Goal: Task Accomplishment & Management: Use online tool/utility

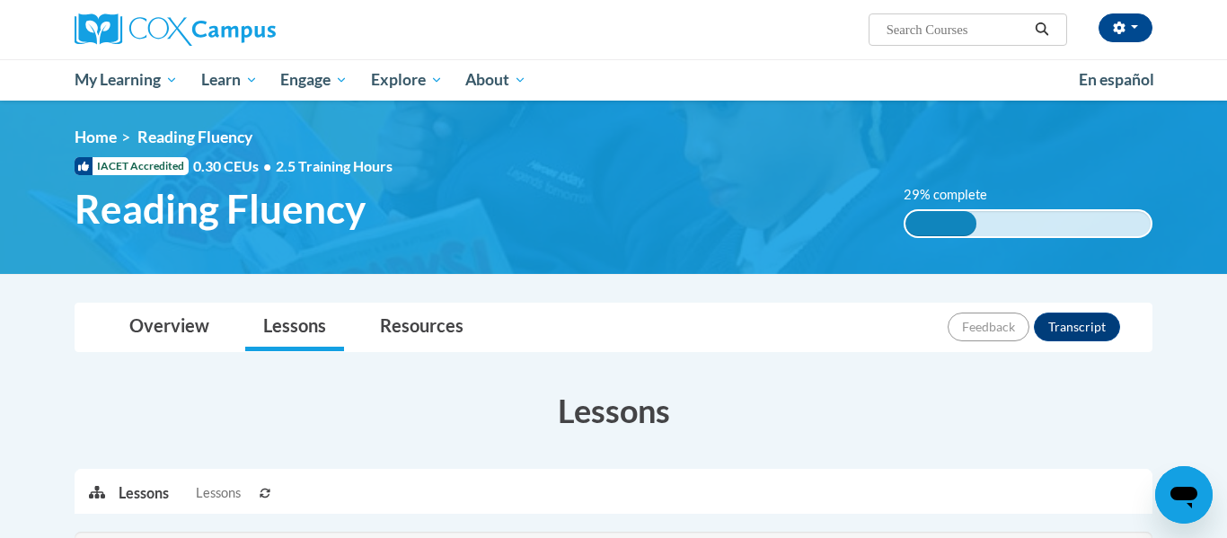
click at [302, 368] on div "Toggle navigation Overview Lessons Resources Feedback Transcript Overview Recom…" at bounding box center [613, 479] width 1105 height 352
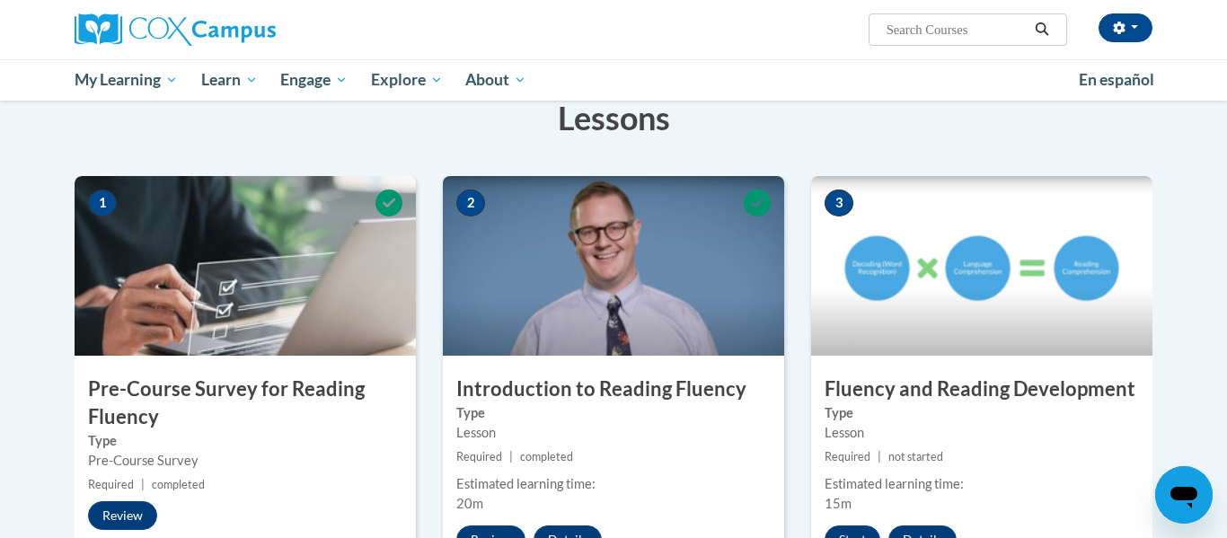
scroll to position [466, 0]
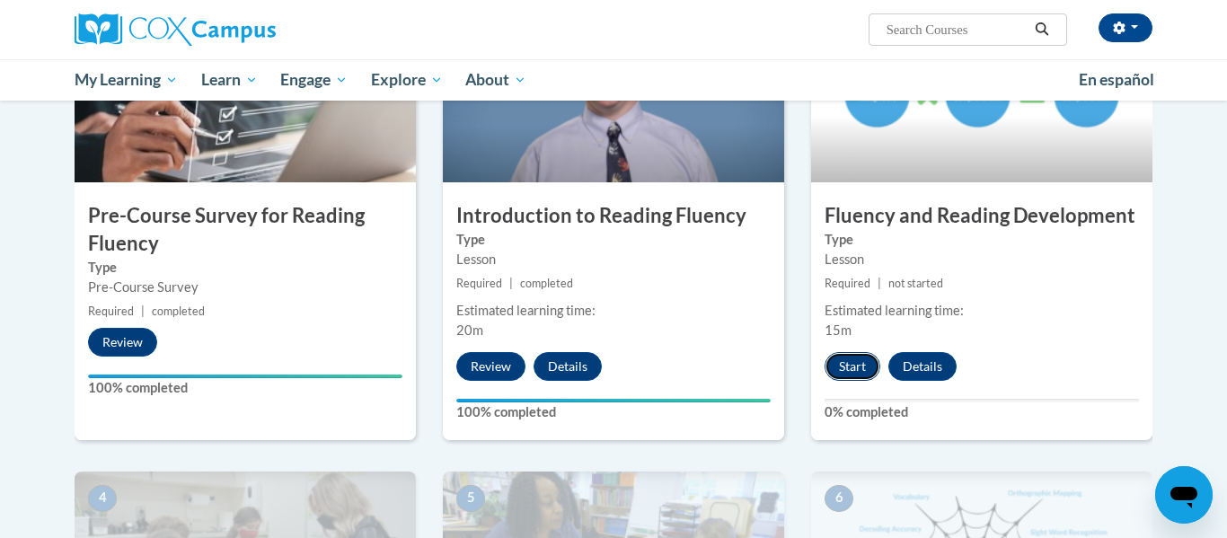
click at [860, 365] on button "Start" at bounding box center [852, 366] width 56 height 29
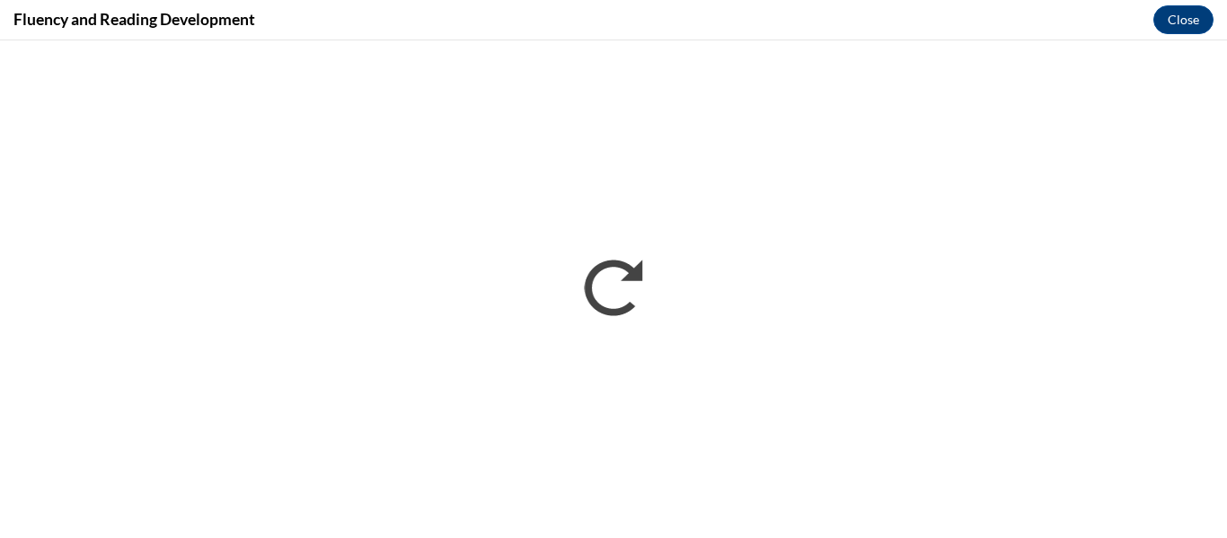
scroll to position [0, 0]
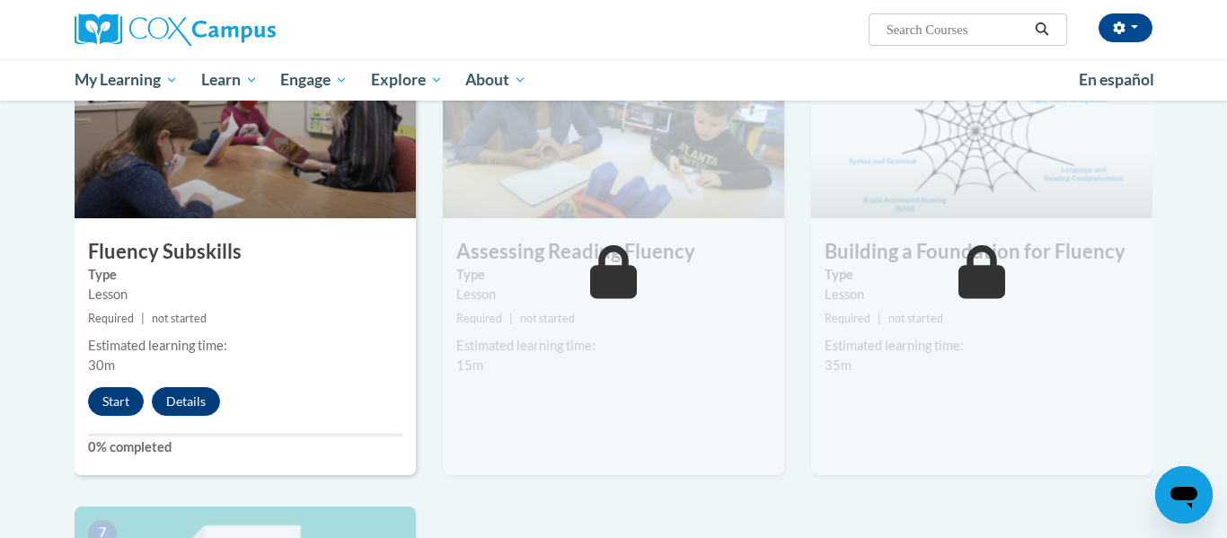
scroll to position [930, 0]
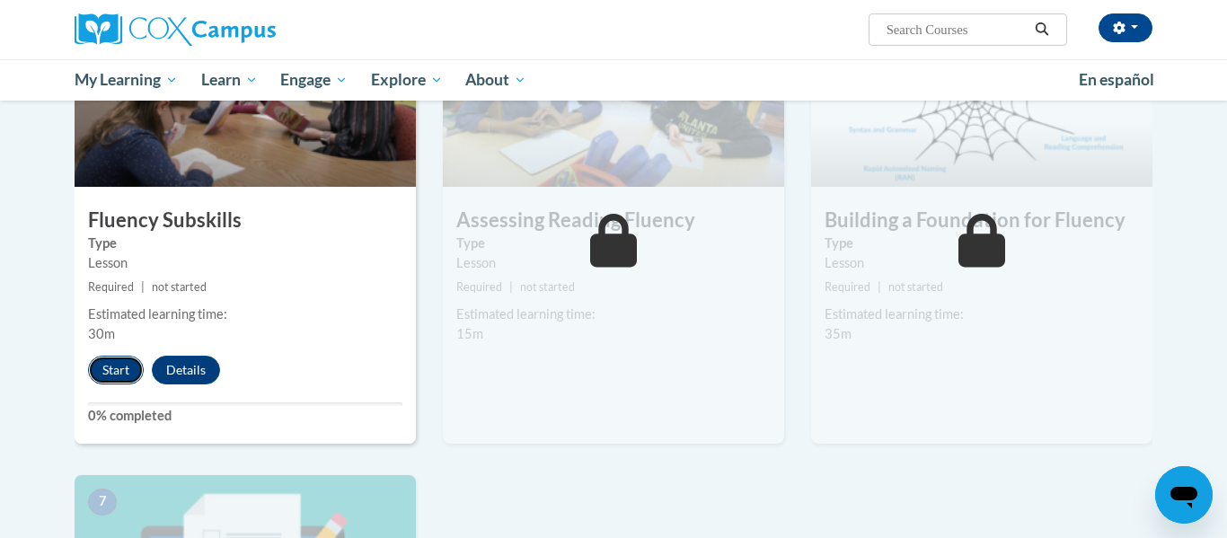
click at [139, 375] on button "Start" at bounding box center [116, 370] width 56 height 29
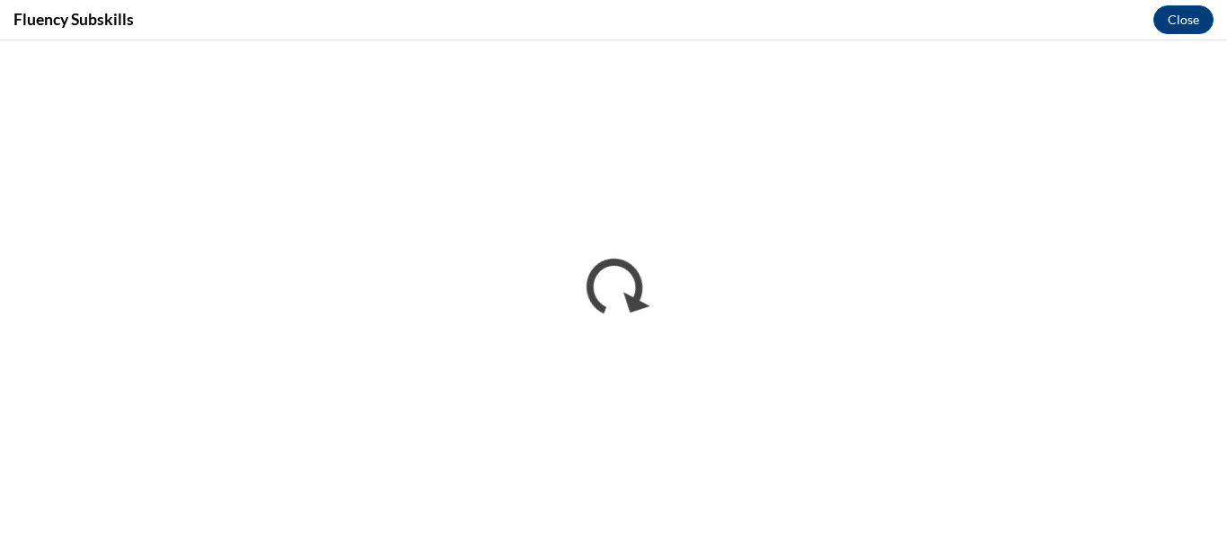
scroll to position [0, 0]
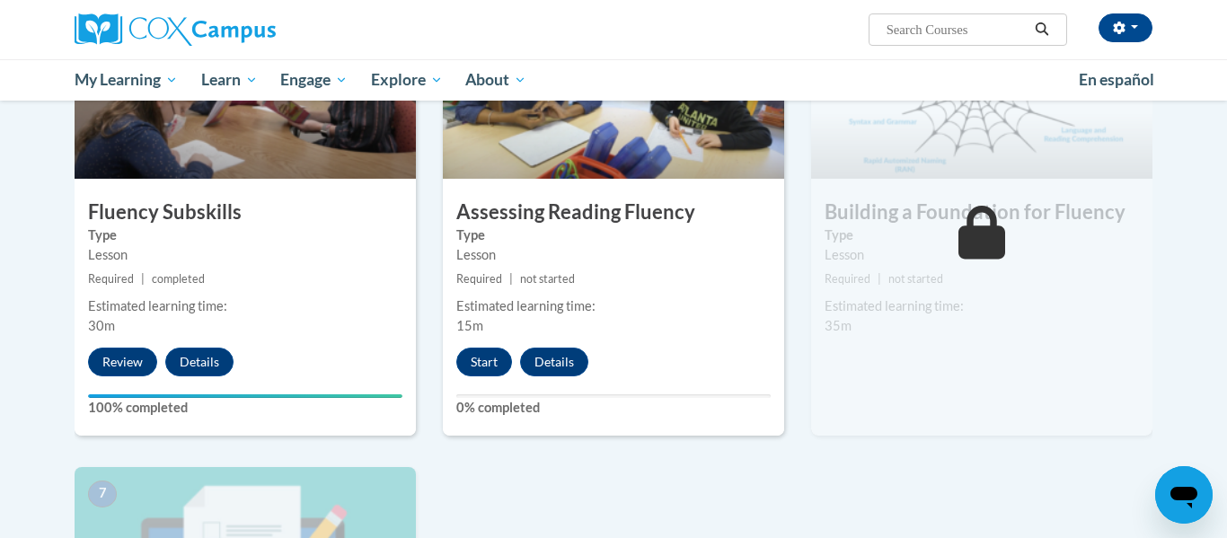
scroll to position [933, 0]
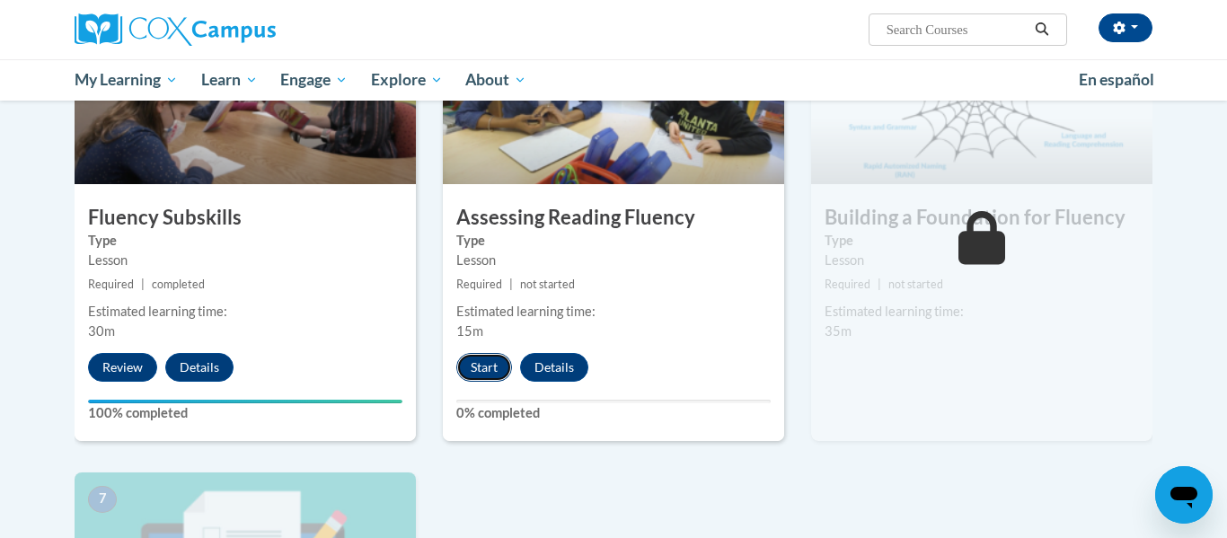
click at [482, 372] on button "Start" at bounding box center [484, 367] width 56 height 29
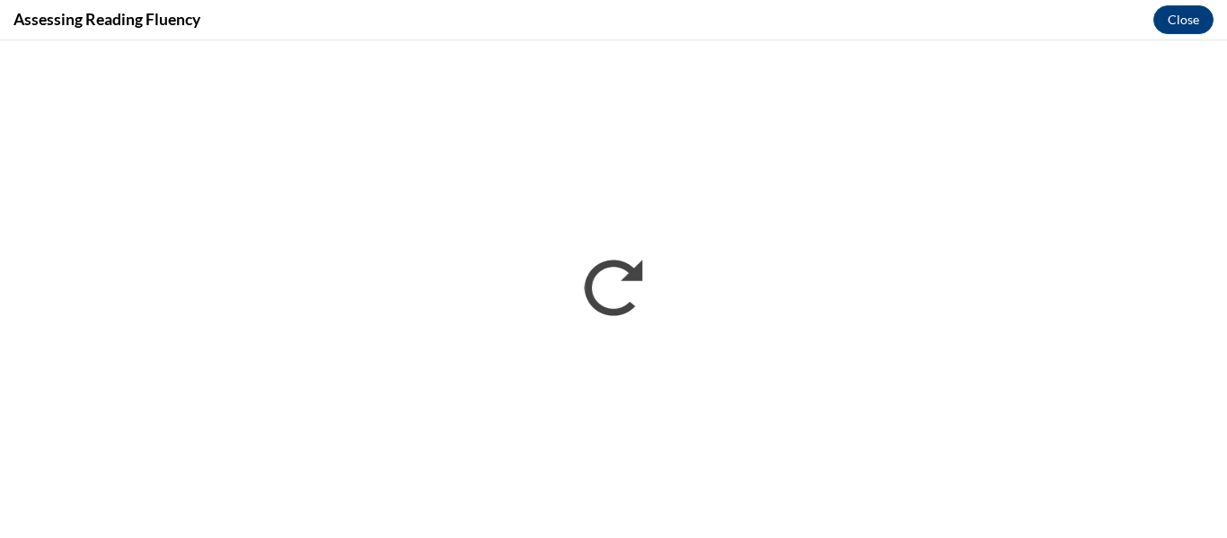
scroll to position [0, 0]
